Goal: Task Accomplishment & Management: Use online tool/utility

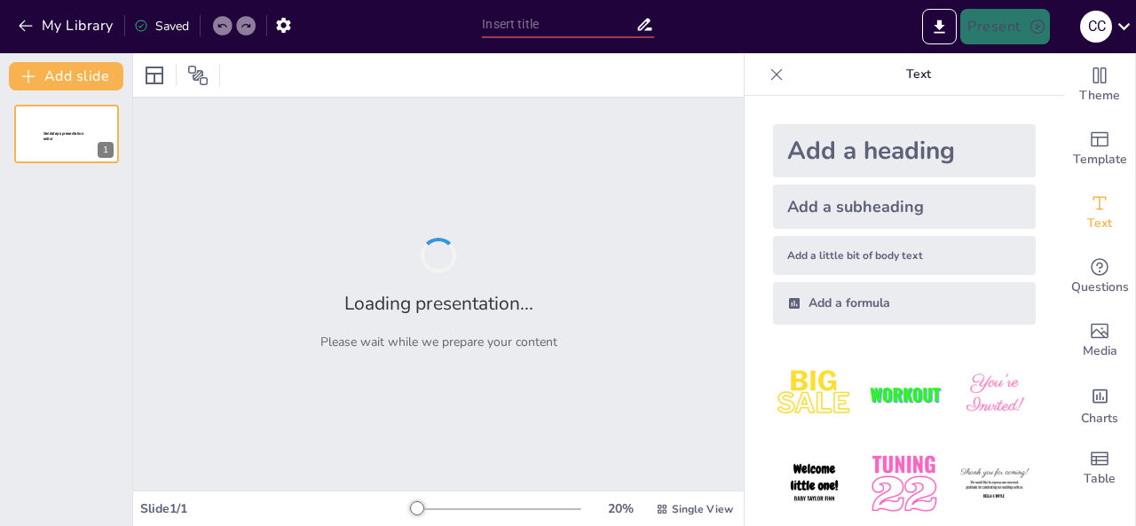
type input "Кортана: Еволюція голосового асистента"
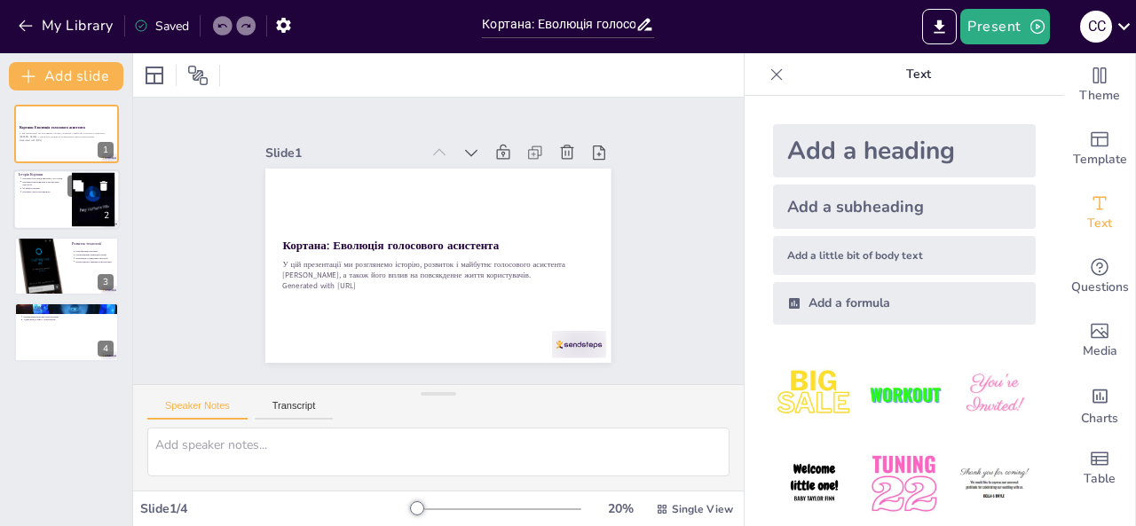
click at [71, 204] on div at bounding box center [66, 200] width 107 height 60
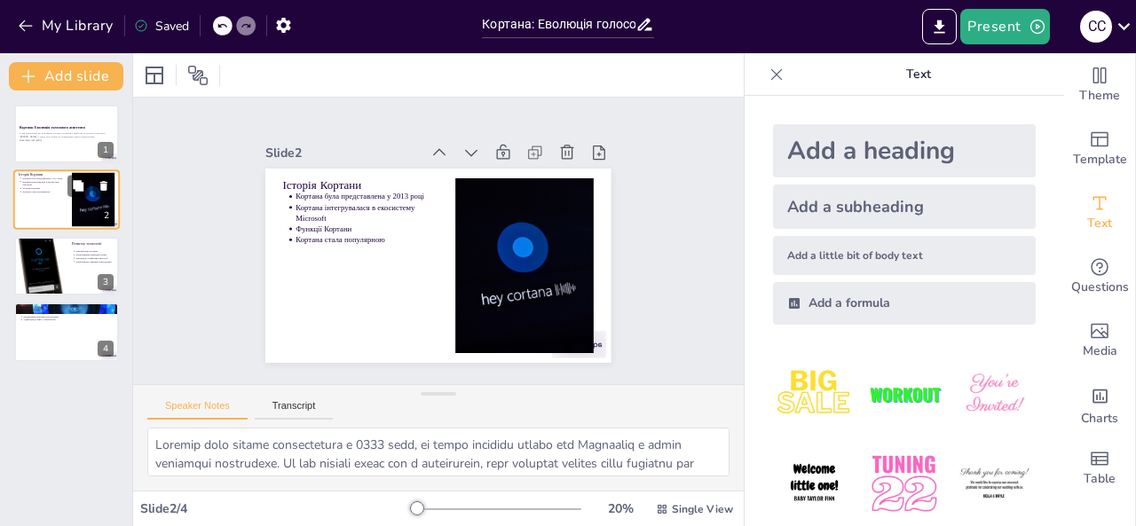
type textarea "Loremip dolo sitame consectetura e 8357 sedd, ei tempo incididu utlabo etd Magn…"
click at [55, 135] on p "У цій презентації ми розглянемо історію, розвиток і майбутнє голосового асистен…" at bounding box center [67, 135] width 96 height 7
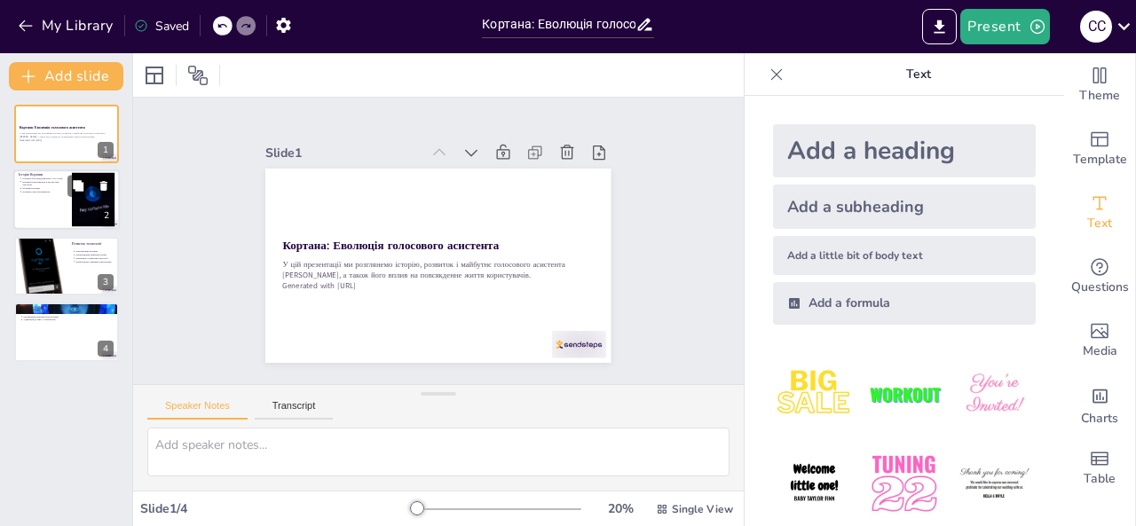
click at [49, 209] on div at bounding box center [66, 200] width 107 height 60
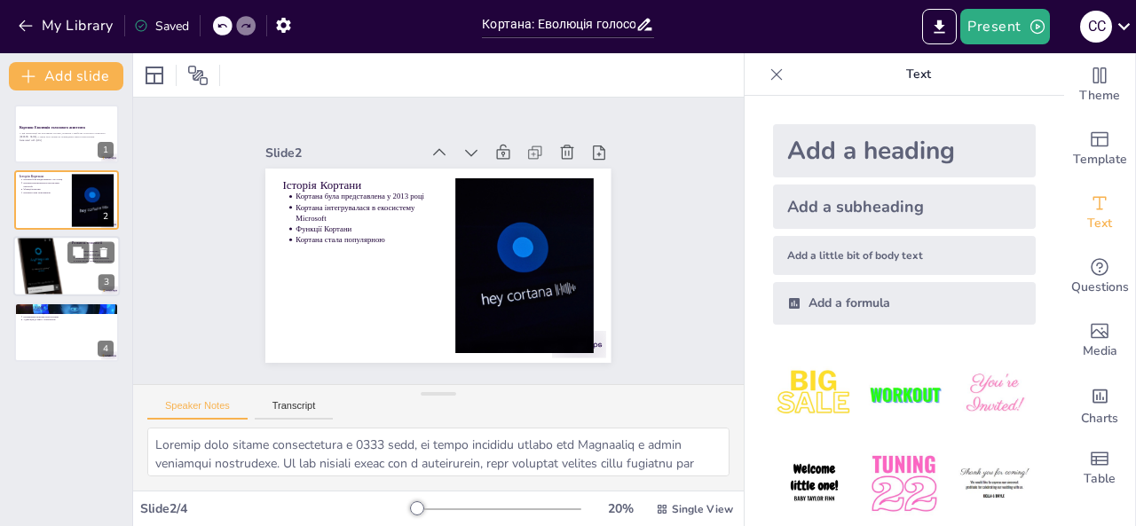
click at [59, 256] on div at bounding box center [39, 266] width 53 height 77
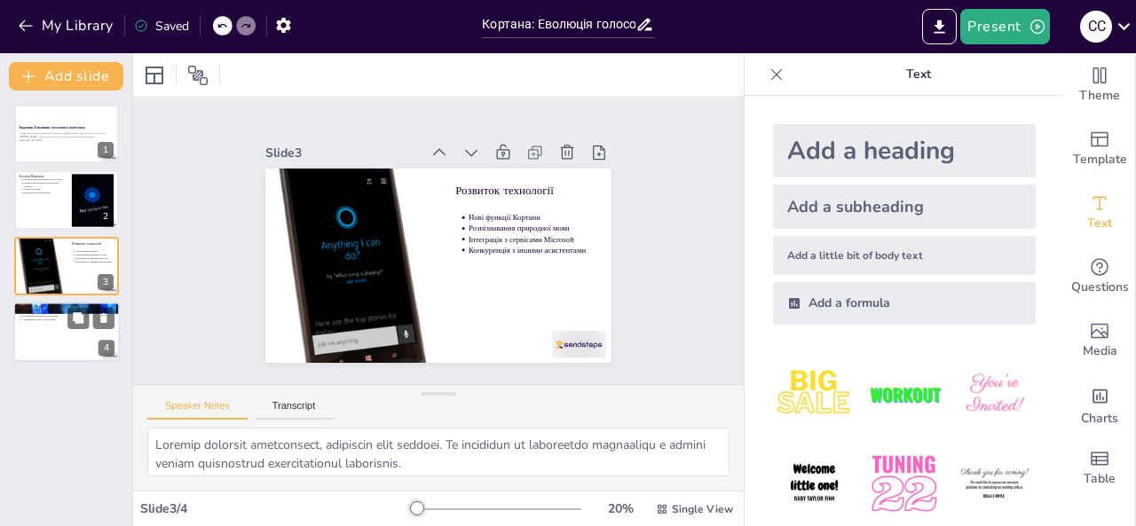
click at [60, 337] on div at bounding box center [66, 332] width 107 height 60
type textarea "Loremipsum dolor sitametcon, adipi el seddoei temporin u Laboreet dolor, m aliq…"
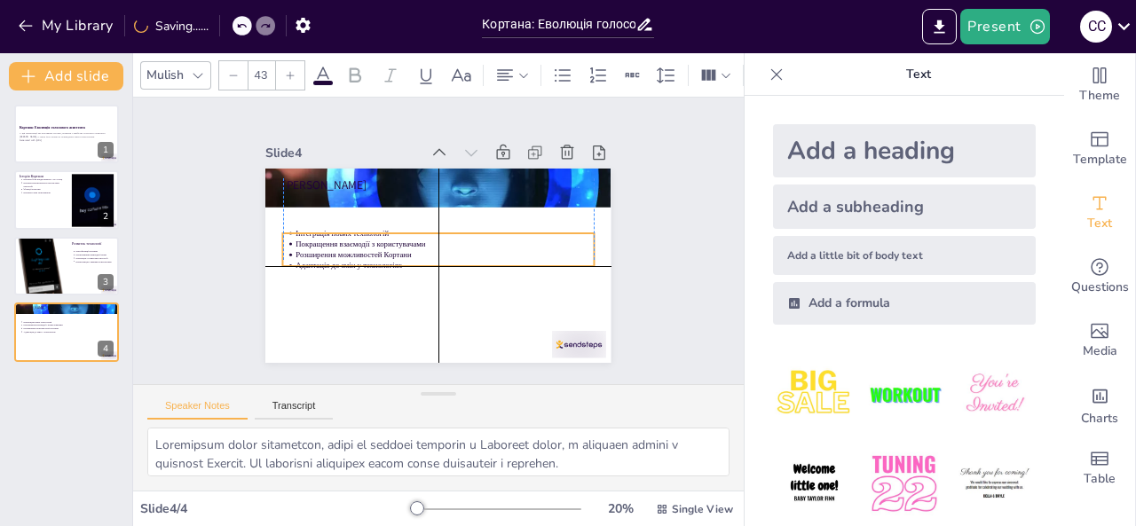
drag, startPoint x: 334, startPoint y: 203, endPoint x: 332, endPoint y: 237, distance: 33.8
click at [348, 237] on ul "Інтеграція нових технологій Покращення взаємодії з користувачами Розширення мож…" at bounding box center [431, 244] width 166 height 302
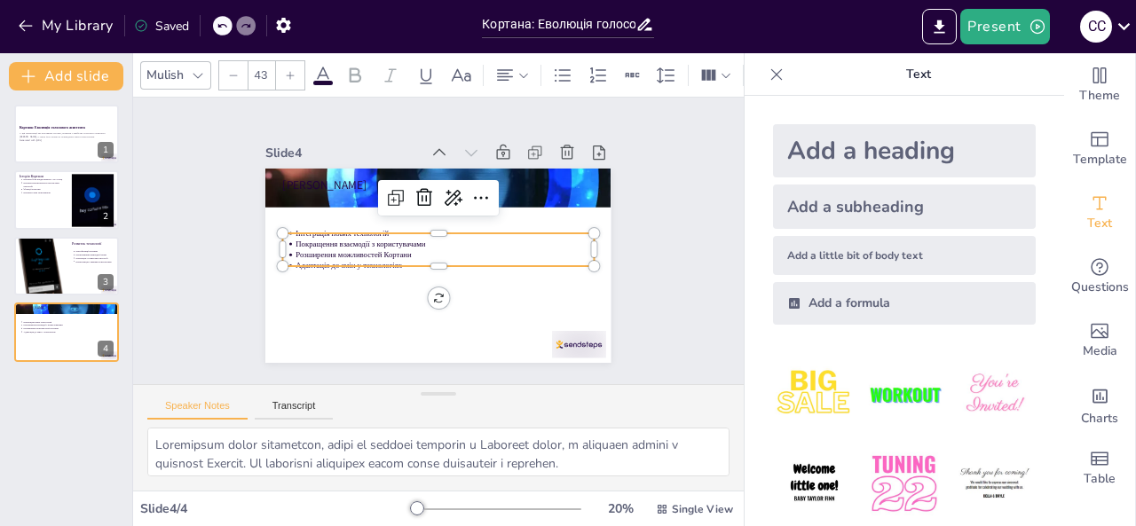
click at [229, 292] on div "Slide 1 Кортана: Еволюція голосового асистента У цій презентації ми розглянемо …" at bounding box center [438, 241] width 479 height 494
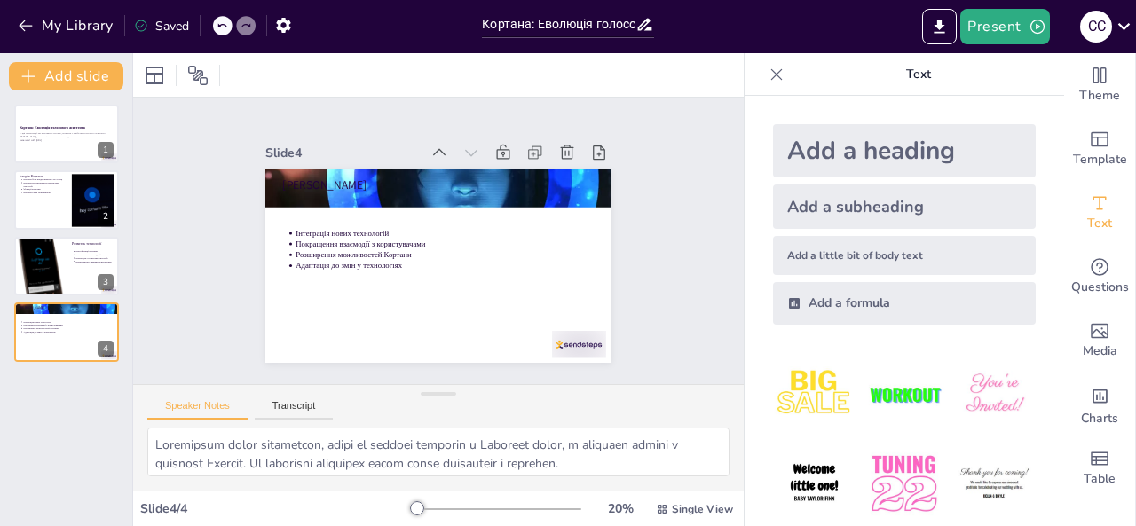
click at [746, 15] on div "Present С С" at bounding box center [899, 27] width 473 height 36
click at [1131, 20] on icon at bounding box center [1124, 26] width 24 height 24
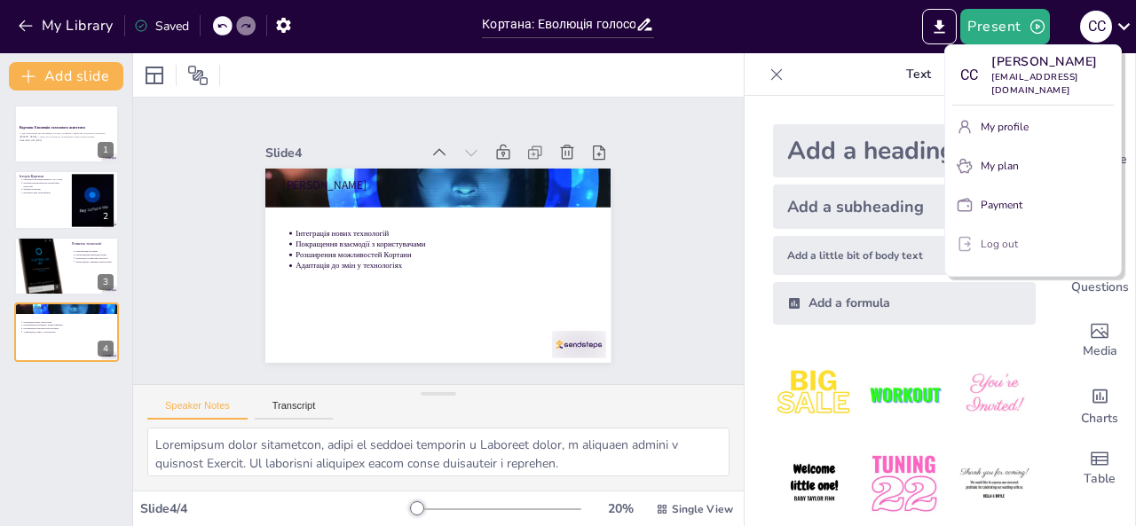
click at [1003, 241] on p "Log out" at bounding box center [999, 244] width 37 height 16
